Goal: Feedback & Contribution: Contribute content

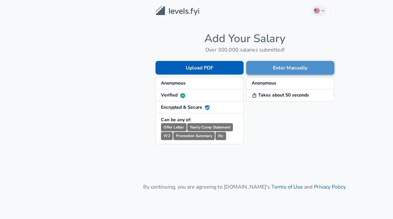
click at [213, 56] on button "Enter Manually" at bounding box center [232, 54] width 71 height 11
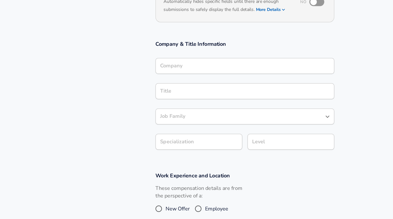
scroll to position [55, 0]
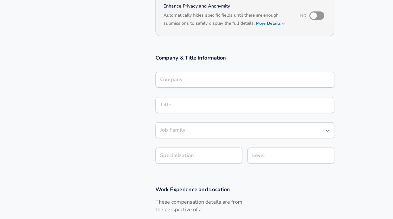
click at [195, 62] on input "Company" at bounding box center [196, 64] width 139 height 8
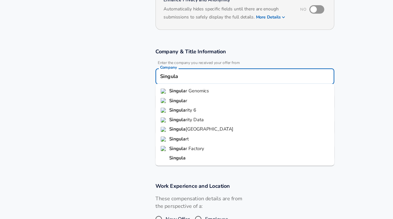
click at [150, 90] on span "rity 6" at bounding box center [153, 92] width 9 height 5
type input "Singularity 6"
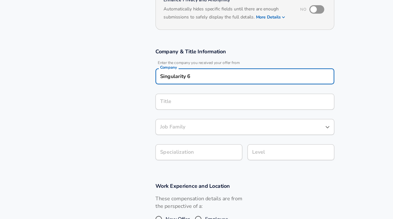
click at [156, 85] on div "Title" at bounding box center [196, 86] width 143 height 13
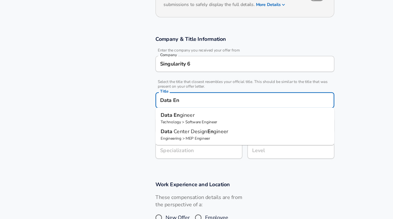
click at [153, 104] on span "gineer" at bounding box center [150, 107] width 12 height 6
type input "Data Engineer"
type input "Data"
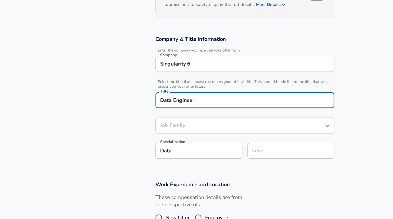
type input "Software Engineer"
click at [157, 118] on body "English ([GEOGRAPHIC_DATA]) Change Restart Add Your Salary Upload your offer le…" at bounding box center [196, 54] width 393 height 219
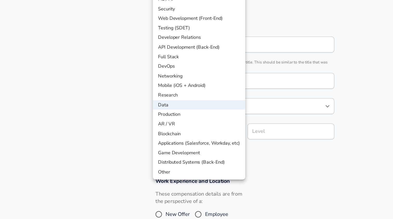
click at [212, 104] on div at bounding box center [196, 109] width 393 height 219
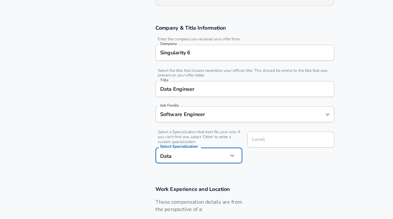
click at [212, 132] on input "Level" at bounding box center [233, 136] width 65 height 8
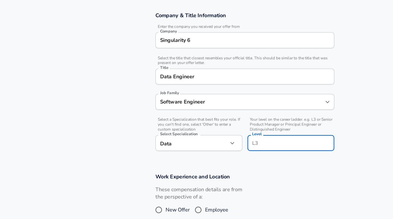
click at [214, 126] on section "Company & Title Information Enter the company you received your offer from Comp…" at bounding box center [196, 101] width 393 height 129
click at [215, 144] on input "Level" at bounding box center [233, 148] width 65 height 8
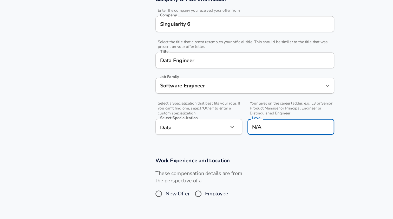
scroll to position [61, 0]
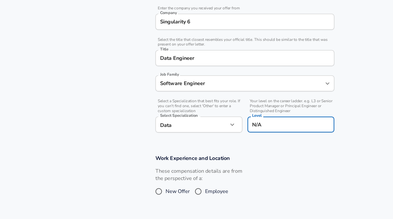
type input "N/A"
click at [216, 167] on h3 "Work Experience and Location" at bounding box center [196, 170] width 143 height 6
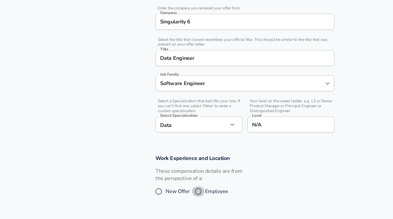
click at [160, 192] on input "Employee" at bounding box center [158, 196] width 11 height 8
radio input "true"
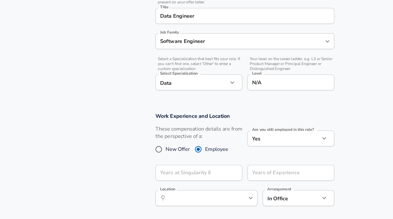
scroll to position [95, 0]
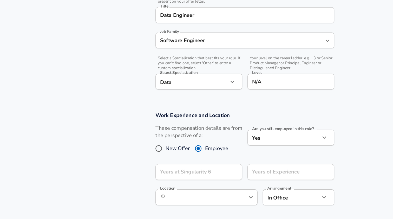
click at [215, 110] on body "English ([GEOGRAPHIC_DATA]) Change Restart Add Your Salary Upload your offer le…" at bounding box center [196, 14] width 393 height 219
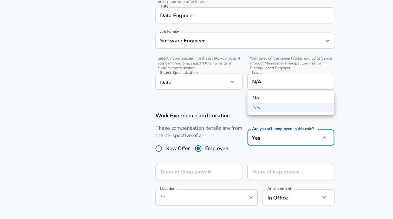
click at [212, 118] on li "No" at bounding box center [233, 122] width 70 height 8
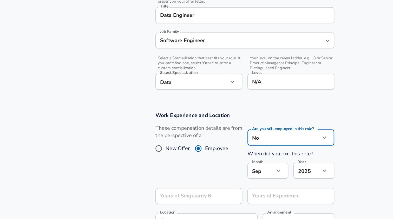
type input "no"
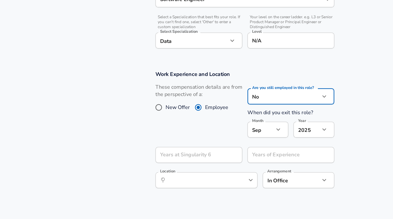
scroll to position [130, 0]
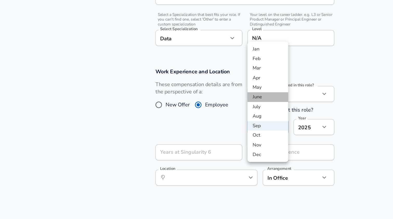
click at [214, 117] on li "June" at bounding box center [214, 121] width 33 height 8
type input "6"
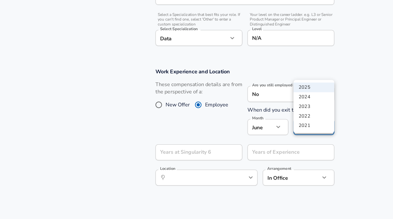
click at [247, 117] on li "2024" at bounding box center [251, 121] width 33 height 8
type input "2024"
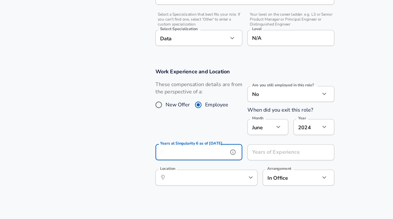
click at [172, 159] on div "Years at Singularity 6 as of [DATE] Years at Singularity 6 as of [DATE]" at bounding box center [160, 166] width 70 height 14
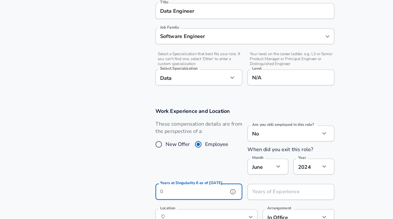
scroll to position [73, 0]
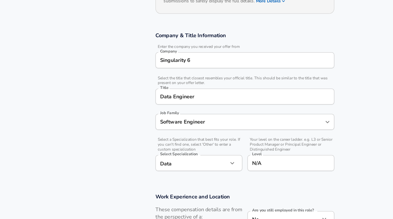
click at [146, 76] on input "Data Engineer" at bounding box center [196, 77] width 139 height 8
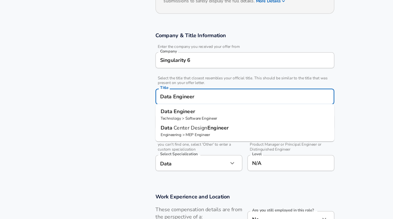
click at [146, 76] on input "Data Engineer" at bounding box center [196, 77] width 139 height 8
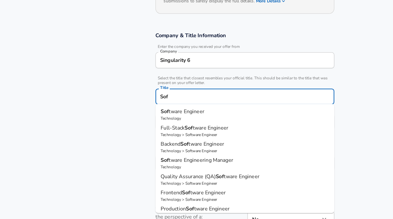
click at [150, 93] on p "Technology" at bounding box center [196, 94] width 135 height 5
type input "Software Engineer"
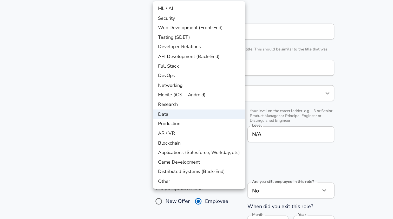
click at [163, 104] on body "English ([GEOGRAPHIC_DATA]) Change Restart Add Your Salary Upload your offer le…" at bounding box center [196, 36] width 393 height 219
click at [108, 63] on div at bounding box center [196, 109] width 393 height 219
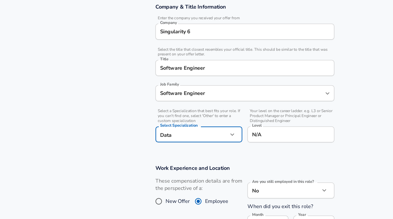
click at [145, 104] on body "English ([GEOGRAPHIC_DATA]) Change Restart Add Your Salary Upload your offer le…" at bounding box center [196, 36] width 393 height 219
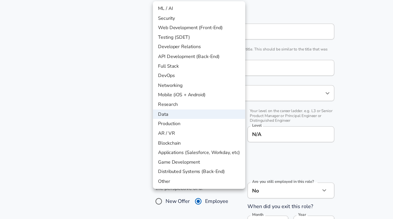
click at [142, 111] on li "Data" at bounding box center [160, 115] width 74 height 8
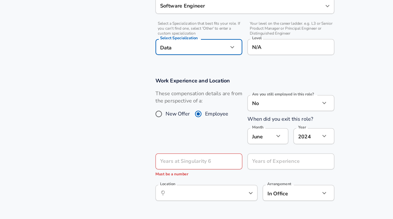
scroll to position [158, 0]
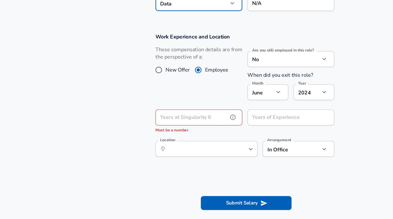
click at [183, 133] on button "help" at bounding box center [187, 137] width 8 height 8
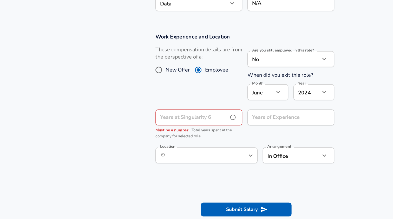
click at [170, 131] on input "Years at Singularity 6" at bounding box center [154, 137] width 58 height 13
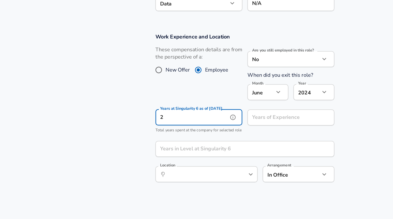
type input "2"
click at [225, 131] on input "Years of Experience" at bounding box center [227, 137] width 58 height 13
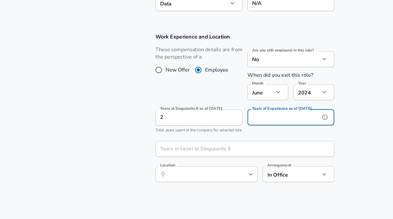
type input "4"
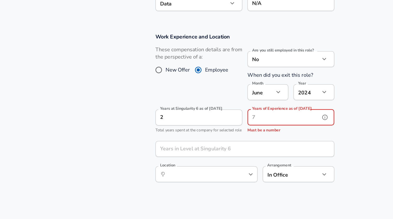
type input "5"
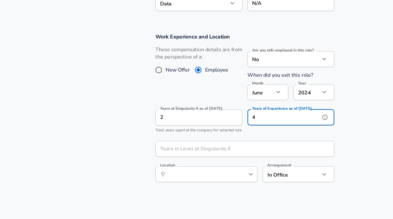
type input "4"
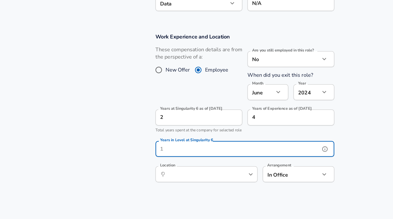
click at [161, 156] on input "Years in Level at Singularity 6" at bounding box center [191, 162] width 132 height 13
type input "2"
click at [155, 179] on input "Location" at bounding box center [159, 183] width 53 height 8
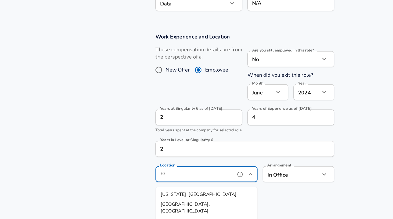
click at [153, 204] on span "[GEOGRAPHIC_DATA], [GEOGRAPHIC_DATA]" at bounding box center [148, 209] width 39 height 11
type input "[GEOGRAPHIC_DATA], [GEOGRAPHIC_DATA]"
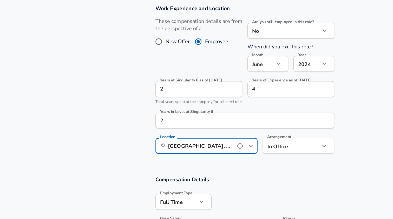
scroll to position [181, 0]
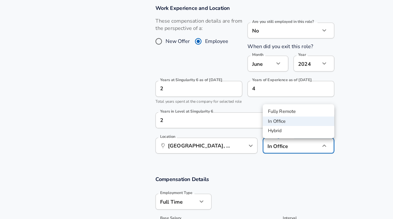
click at [224, 144] on li "Hybrid" at bounding box center [239, 148] width 57 height 8
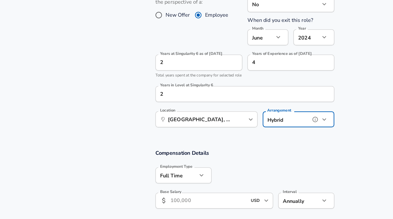
scroll to position [210, 0]
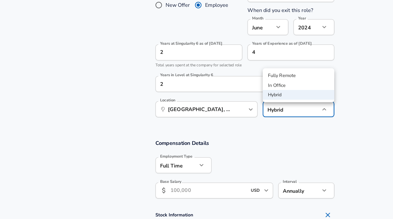
click at [222, 100] on li "Fully Remote" at bounding box center [239, 104] width 57 height 8
type input "remote"
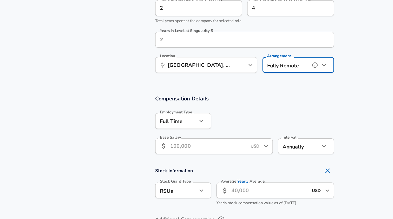
scroll to position [246, 0]
click at [185, 154] on input "Base Salary" at bounding box center [168, 160] width 62 height 13
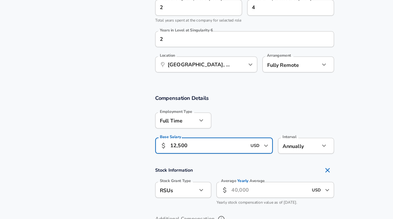
type input "125,000"
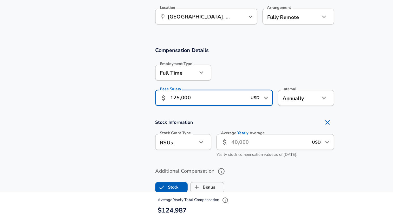
scroll to position [285, 0]
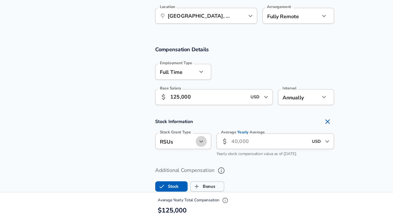
click at [159, 153] on icon "button" at bounding box center [161, 156] width 6 height 6
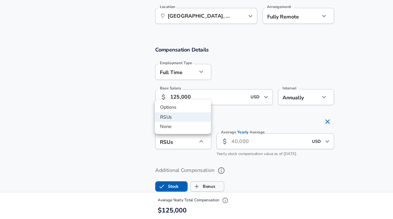
click at [143, 141] on li "None" at bounding box center [146, 145] width 45 height 8
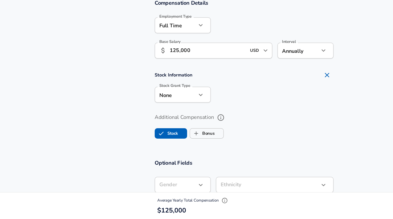
scroll to position [351, 0]
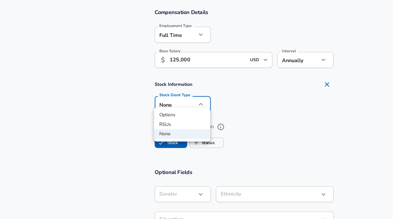
click at [153, 103] on li "RSUs" at bounding box center [146, 107] width 45 height 8
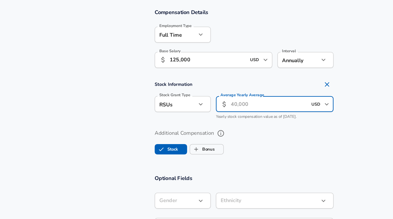
click at [195, 88] on input "Average Yearly Average" at bounding box center [217, 90] width 62 height 13
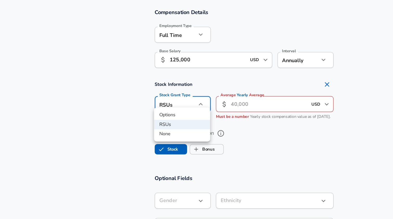
click at [135, 111] on li "None" at bounding box center [146, 115] width 45 height 8
type input "none"
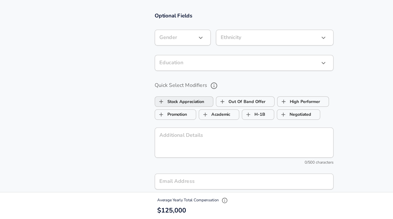
scroll to position [558, 0]
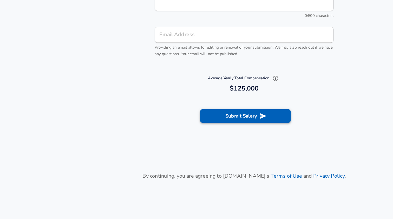
click at [177, 131] on button "Submit Salary" at bounding box center [197, 136] width 73 height 11
